Goal: Information Seeking & Learning: Learn about a topic

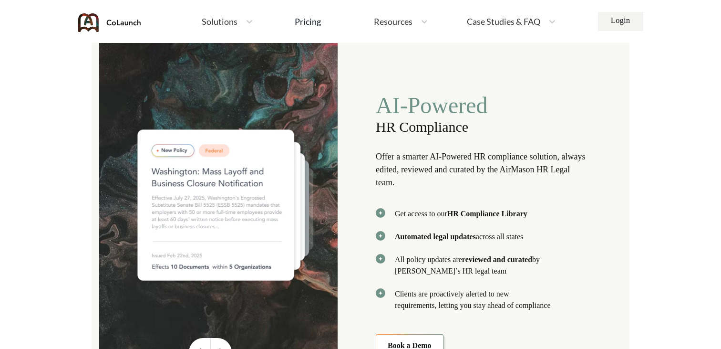
scroll to position [1961, 0]
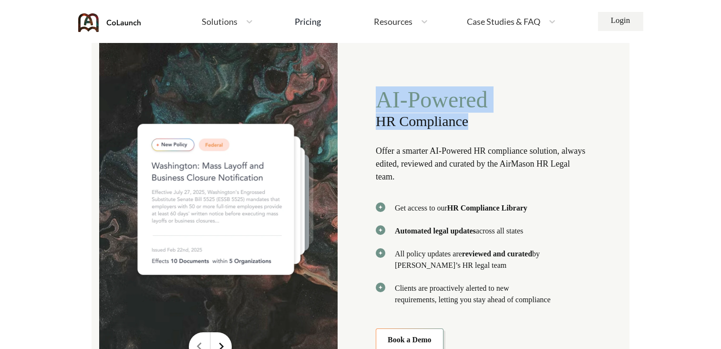
drag, startPoint x: 378, startPoint y: 95, endPoint x: 498, endPoint y: 130, distance: 124.8
click at [498, 130] on div "AI-Powered HR Compliance Offer a smarter AI-Powered HR compliance solution, alw…" at bounding box center [482, 218] width 212 height 265
copy div "AI-Powered HR Compliance"
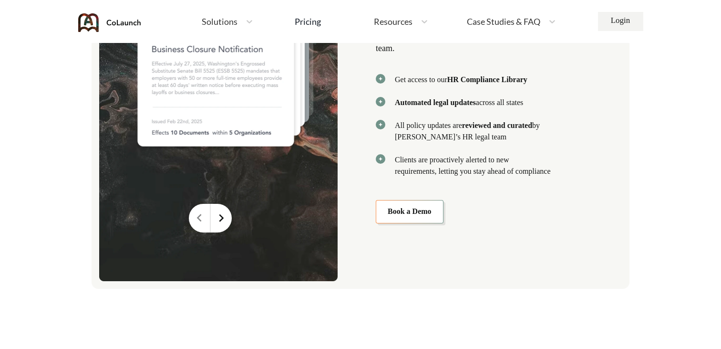
scroll to position [2094, 0]
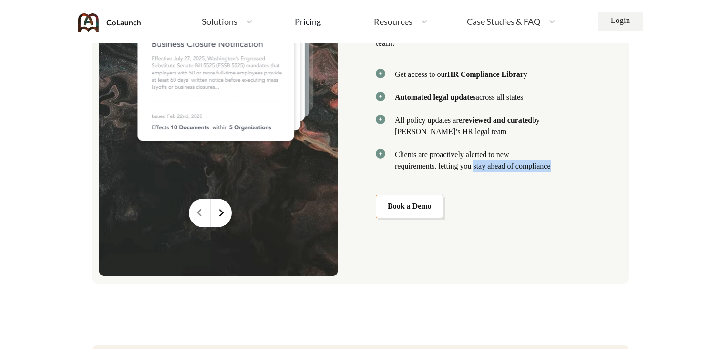
drag, startPoint x: 481, startPoint y: 161, endPoint x: 452, endPoint y: 168, distance: 30.4
click at [452, 168] on p "Clients are proactively alerted to new requirements, letting you stay ahead of …" at bounding box center [473, 160] width 156 height 23
copy p "stay ahead of compliance"
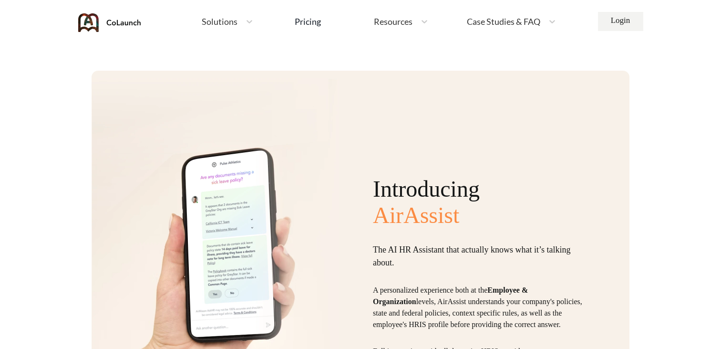
scroll to position [2418, 0]
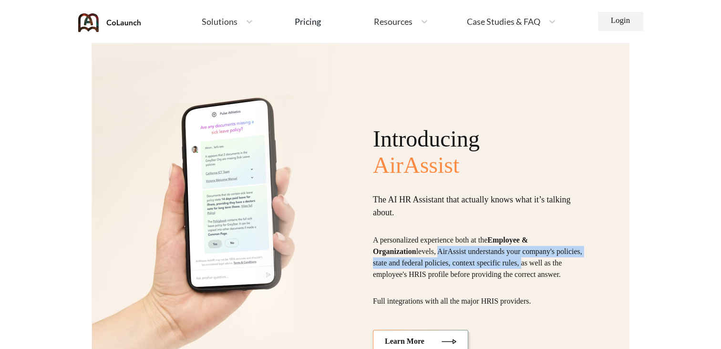
drag, startPoint x: 442, startPoint y: 244, endPoint x: 565, endPoint y: 257, distance: 123.7
click at [565, 257] on p "A personalized experience both at the Employee & Organization levels, AirAssist…" at bounding box center [480, 257] width 215 height 46
copy p "AirAssist understands your company's policies, state and federal policies, cont…"
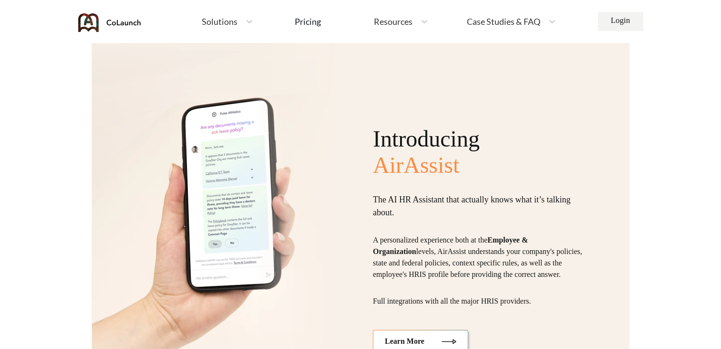
scroll to position [2050, 0]
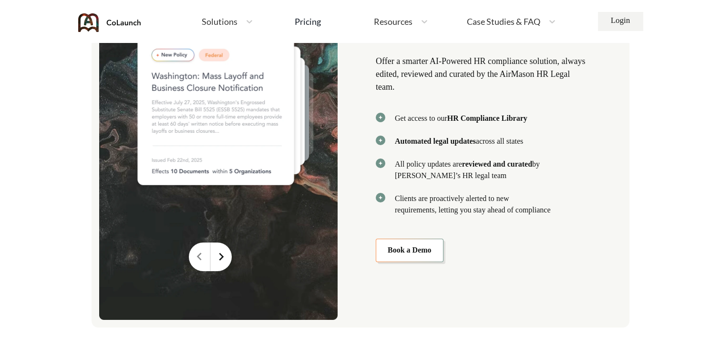
click at [233, 21] on span "Solutions" at bounding box center [220, 21] width 36 height 9
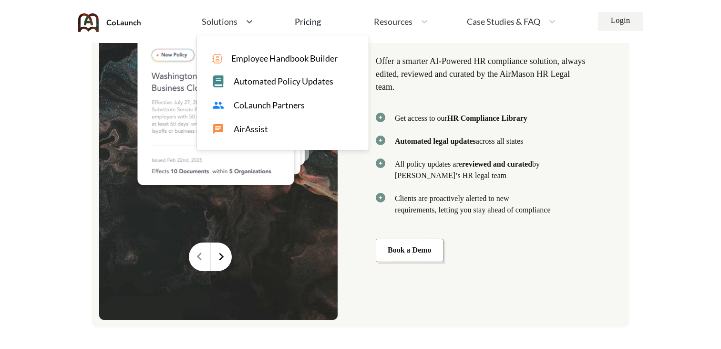
click at [249, 127] on span "AirAssist" at bounding box center [251, 129] width 34 height 10
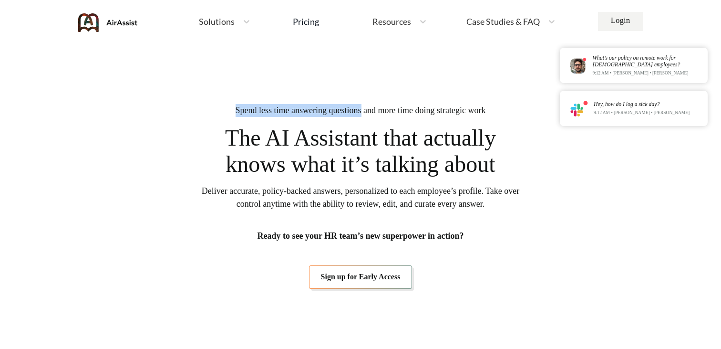
drag, startPoint x: 222, startPoint y: 110, endPoint x: 360, endPoint y: 111, distance: 138.8
click at [360, 111] on span "Spend less time answering questions and more time doing strategic work" at bounding box center [361, 110] width 250 height 13
copy span "Spend less time answering questions"
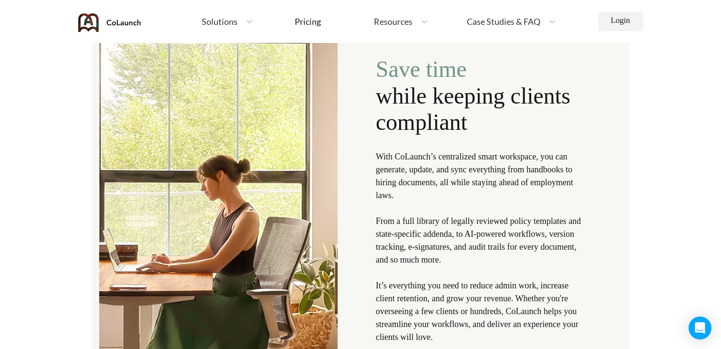
scroll to position [1085, 0]
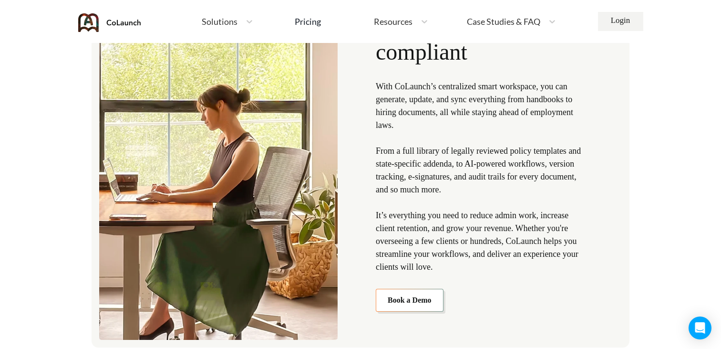
click at [546, 242] on p "With CoLaunch’s centralized smart workspace, you can generate, update, and sync…" at bounding box center [482, 176] width 212 height 193
drag, startPoint x: 533, startPoint y: 253, endPoint x: 495, endPoint y: 264, distance: 39.4
click at [495, 264] on p "With CoLaunch’s centralized smart workspace, you can generate, update, and sync…" at bounding box center [482, 176] width 212 height 193
copy p "deliver an experience your clients will love"
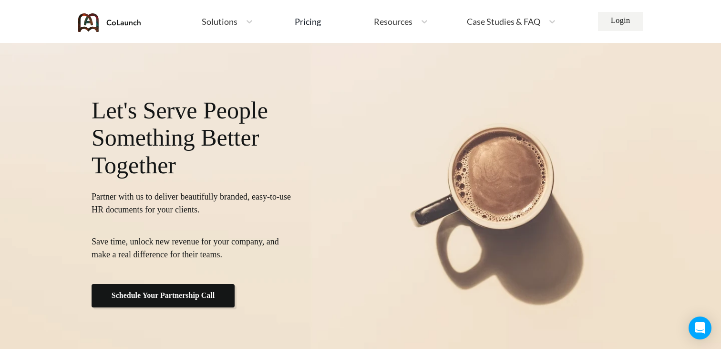
scroll to position [3738, 0]
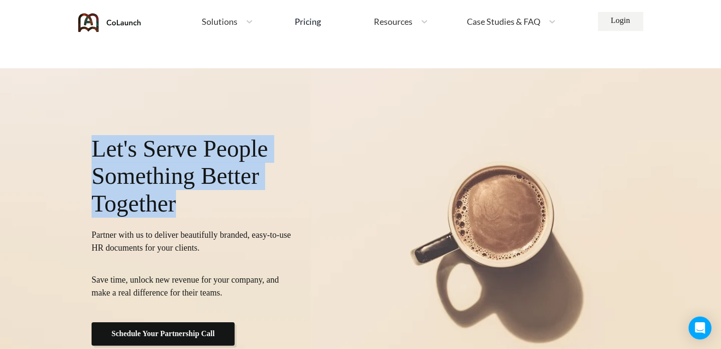
drag, startPoint x: 94, startPoint y: 149, endPoint x: 240, endPoint y: 221, distance: 162.5
click at [240, 221] on div "Let's Serve People Something Better Together Partner with us to deliver beautif…" at bounding box center [193, 240] width 203 height 210
copy p "Let's Serve People Something Better Together"
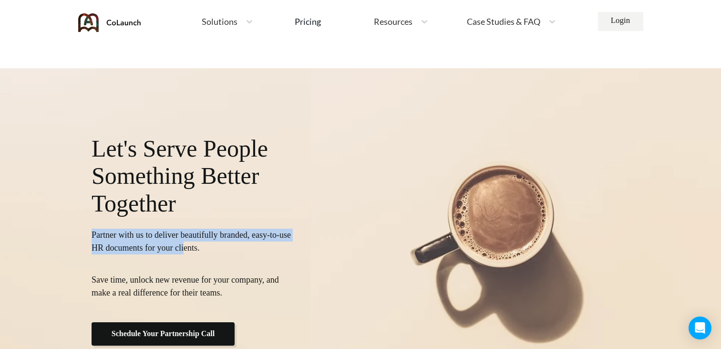
drag, startPoint x: 92, startPoint y: 235, endPoint x: 216, endPoint y: 246, distance: 124.4
click at [216, 246] on p "Partner with us to deliver beautifully branded, easy-to-use HR documents for yo…" at bounding box center [193, 241] width 203 height 26
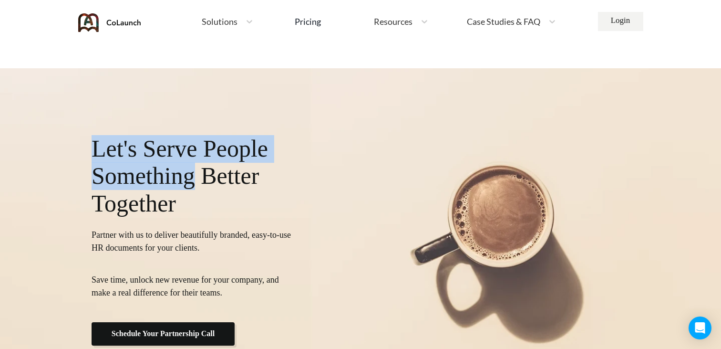
drag, startPoint x: 96, startPoint y: 147, endPoint x: 203, endPoint y: 181, distance: 111.6
click at [203, 181] on p "Let's Serve People Something Better Together" at bounding box center [193, 176] width 203 height 82
copy p "Let's Serve People Something"
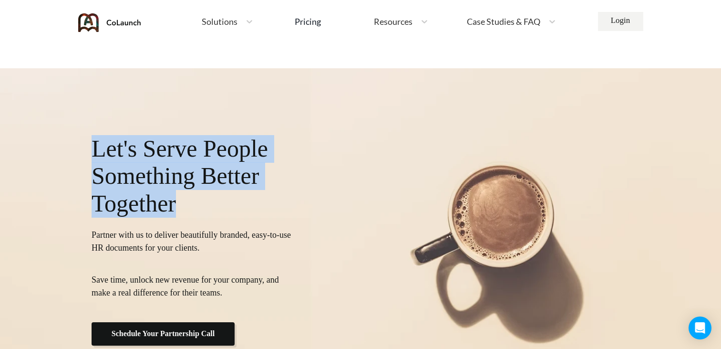
drag, startPoint x: 184, startPoint y: 207, endPoint x: 73, endPoint y: 135, distance: 132.4
click at [73, 135] on div "Let's Serve People Something Better Together Partner with us to deliver beautif…" at bounding box center [360, 240] width 721 height 344
copy p "Let's Serve People Something Better Together"
